Goal: Go to known website: Access a specific website the user already knows

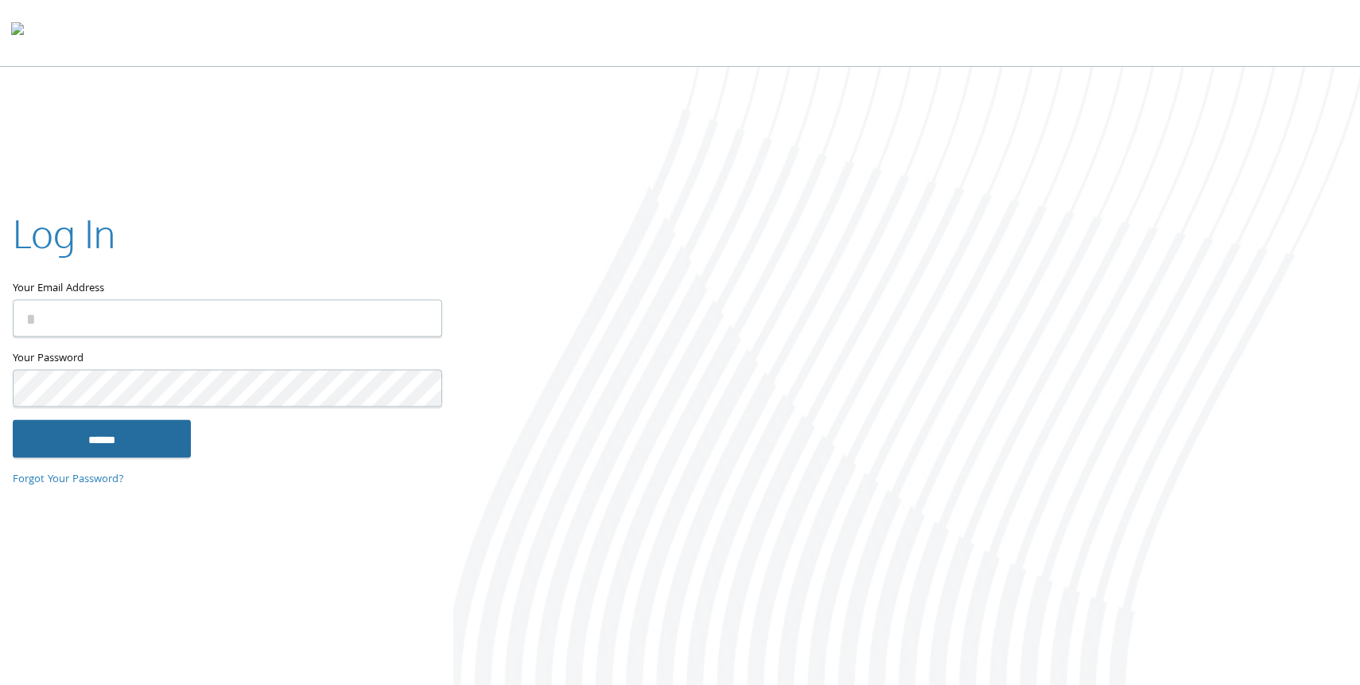
type input "**********"
click at [165, 449] on input "******" at bounding box center [102, 438] width 178 height 38
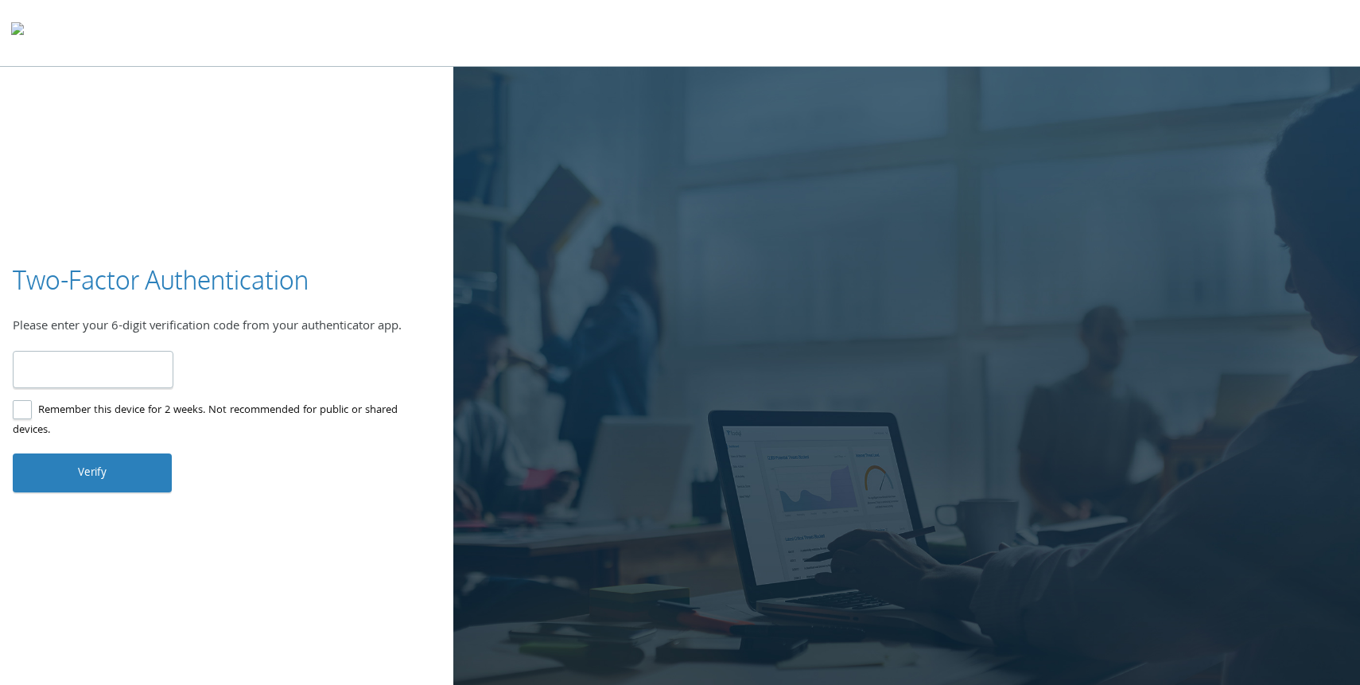
type input "******"
